Goal: Information Seeking & Learning: Find specific fact

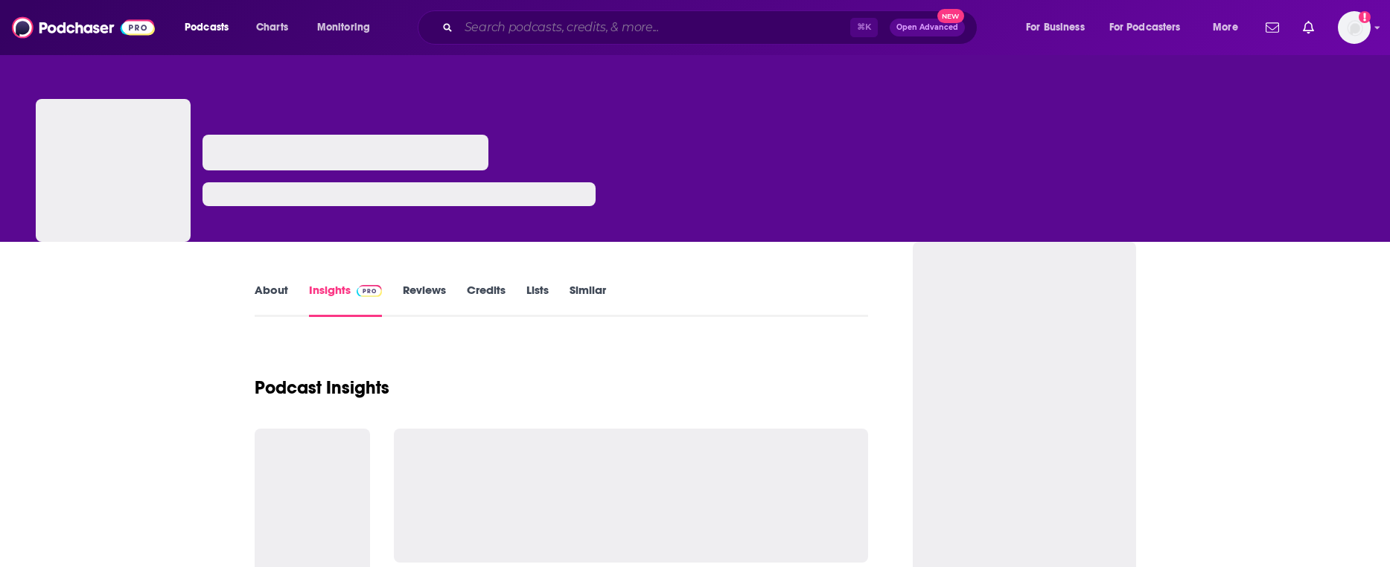
click at [766, 31] on input "Search podcasts, credits, & more..." at bounding box center [655, 28] width 392 height 24
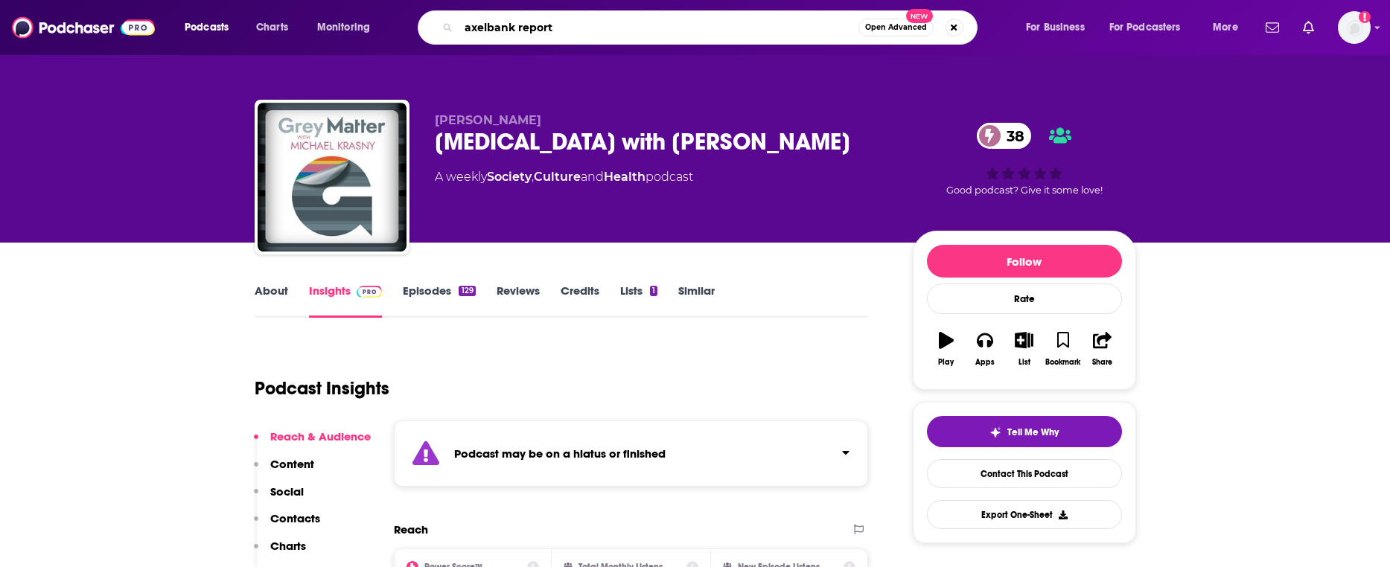
type input "axelbank reports"
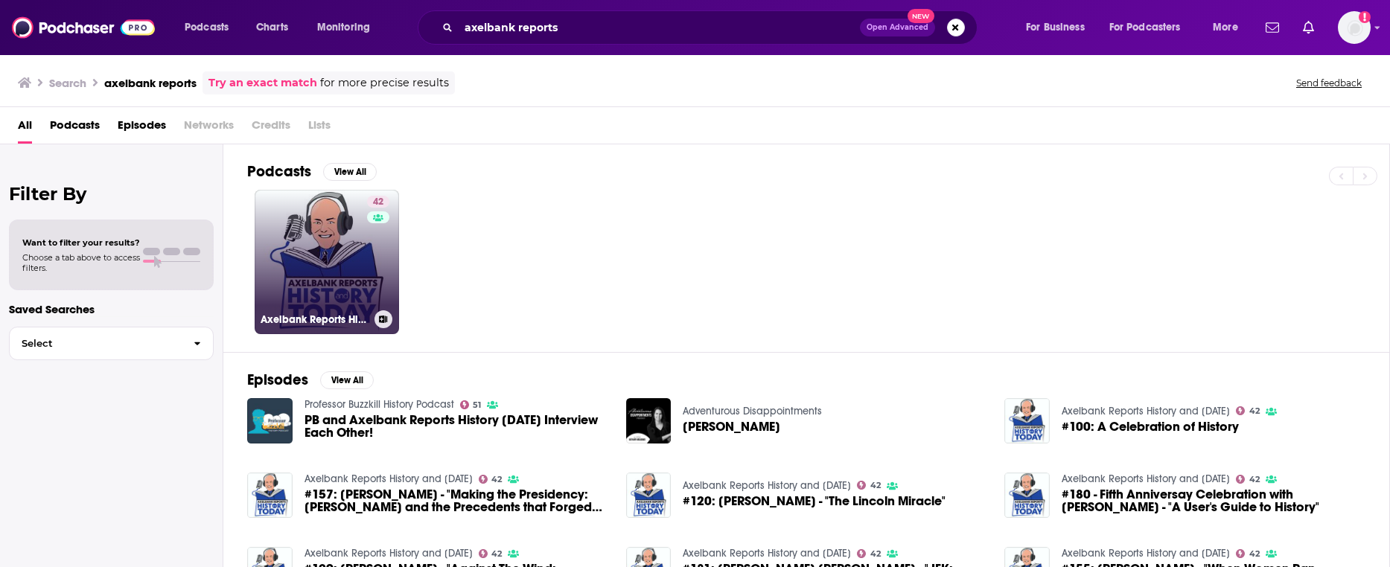
click at [328, 223] on link "42 Axelbank Reports History and [DATE]" at bounding box center [327, 262] width 144 height 144
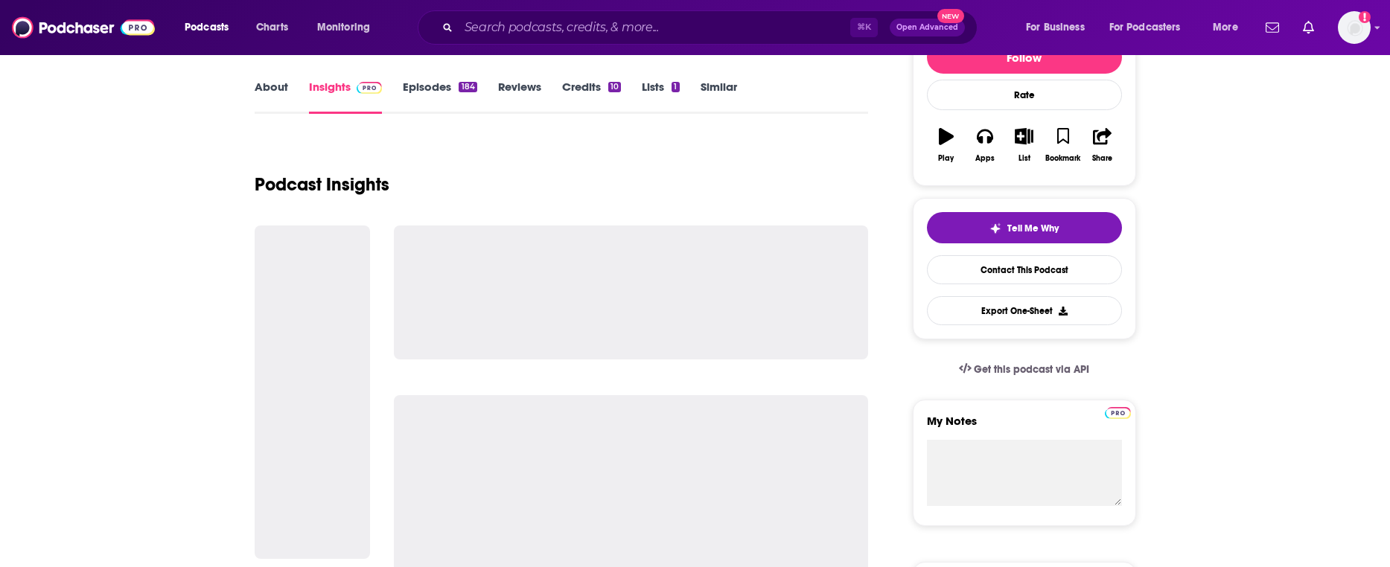
scroll to position [205, 0]
